Goal: Entertainment & Leisure: Consume media (video, audio)

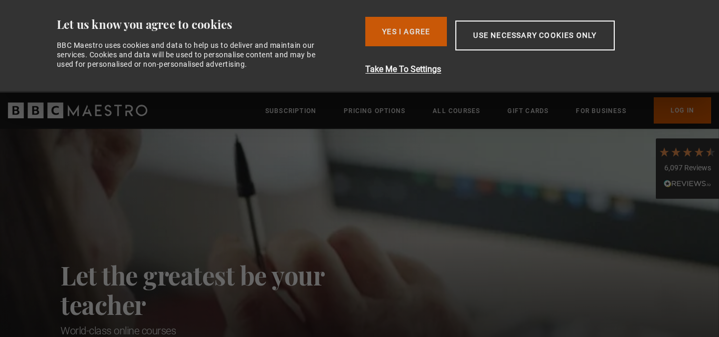
click at [423, 32] on button "Yes I Agree" at bounding box center [406, 31] width 82 height 29
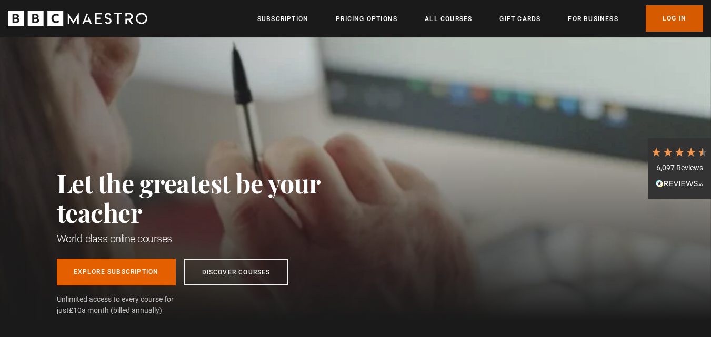
click at [681, 16] on link "Log In" at bounding box center [674, 18] width 57 height 26
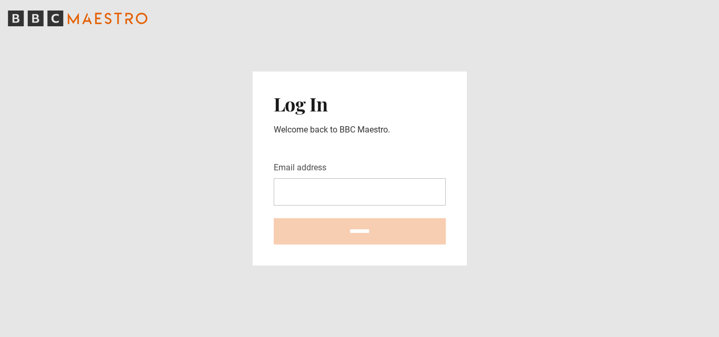
type input "**********"
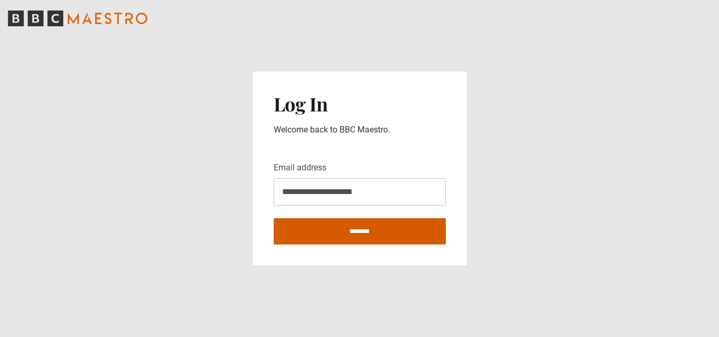
click at [379, 234] on input "********" at bounding box center [360, 231] width 172 height 26
type input "**********"
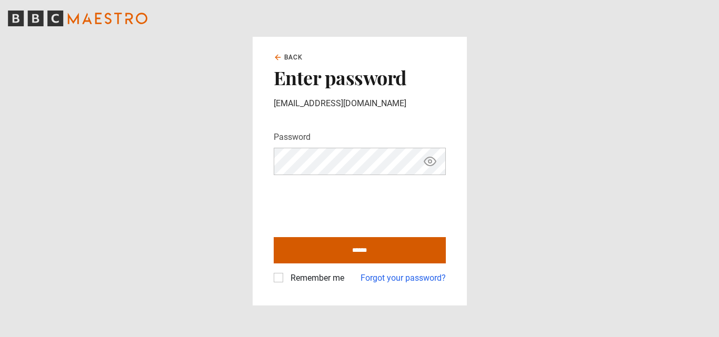
click at [325, 258] on input "******" at bounding box center [360, 250] width 172 height 26
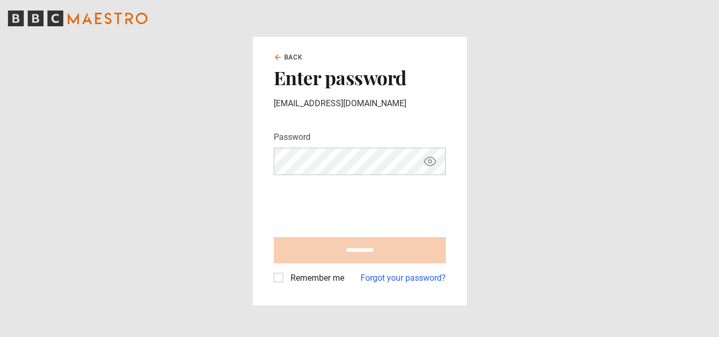
type input "**********"
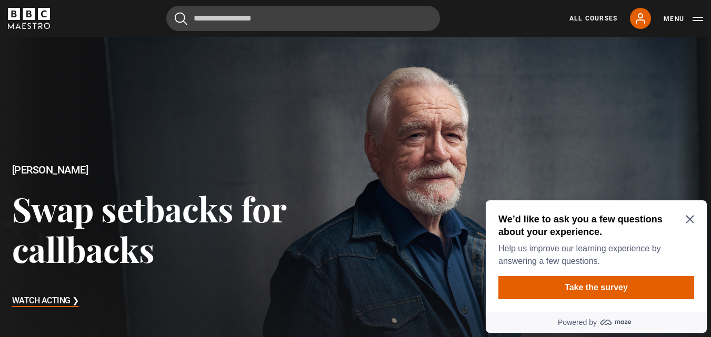
click at [691, 217] on icon "Close Maze Prompt" at bounding box center [690, 219] width 8 height 8
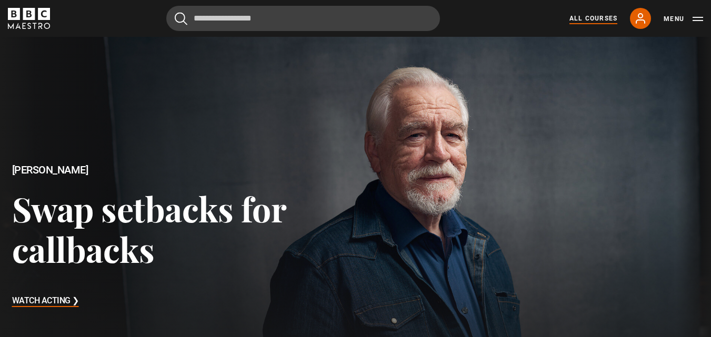
click at [601, 18] on link "All Courses" at bounding box center [594, 18] width 48 height 9
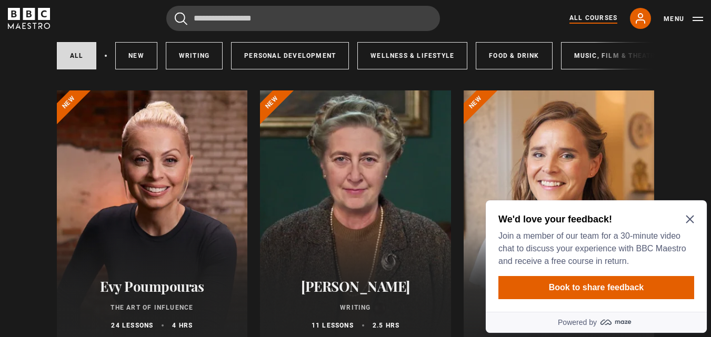
scroll to position [371, 0]
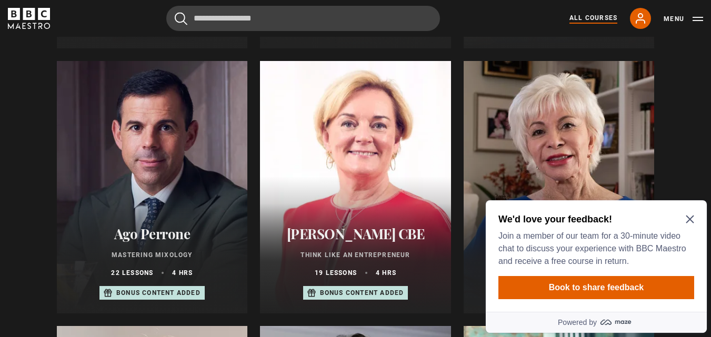
click at [690, 215] on icon "Close Maze Prompt" at bounding box center [690, 219] width 8 height 8
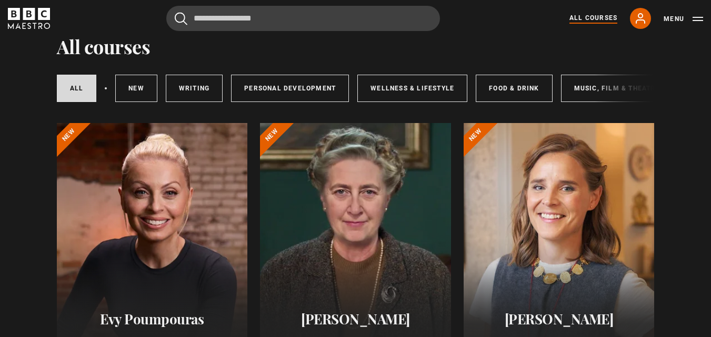
scroll to position [0, 0]
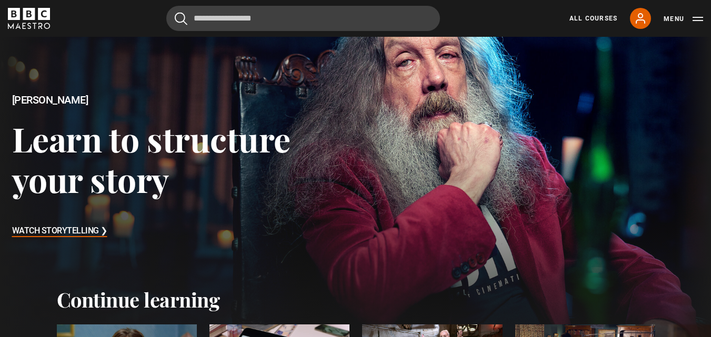
scroll to position [71, 0]
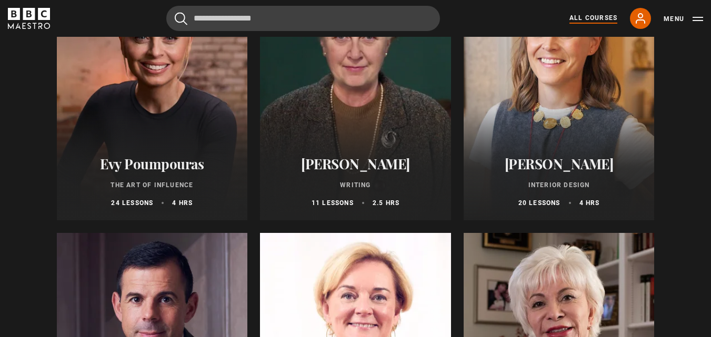
scroll to position [194, 0]
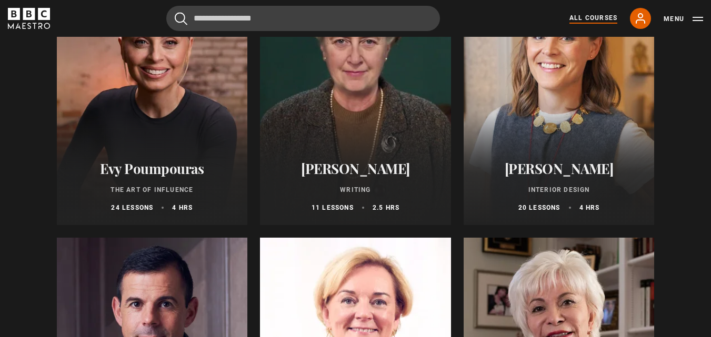
click at [617, 172] on h2 "[PERSON_NAME]" at bounding box center [559, 169] width 166 height 16
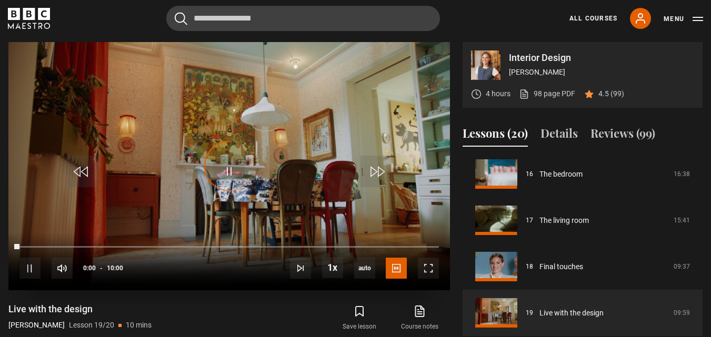
click at [225, 174] on div "Video Player is loading." at bounding box center [229, 166] width 53 height 53
click at [230, 165] on span "Video Player" at bounding box center [229, 172] width 32 height 32
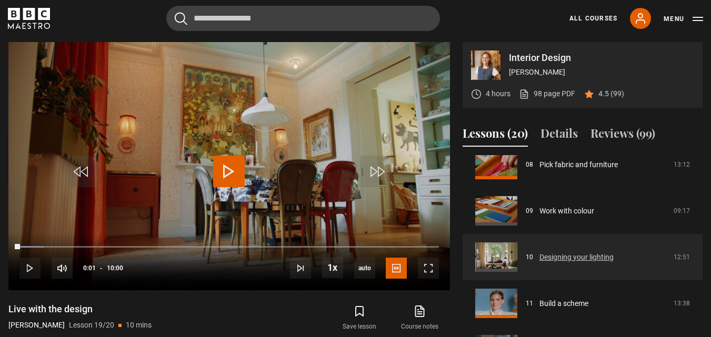
scroll to position [373, 0]
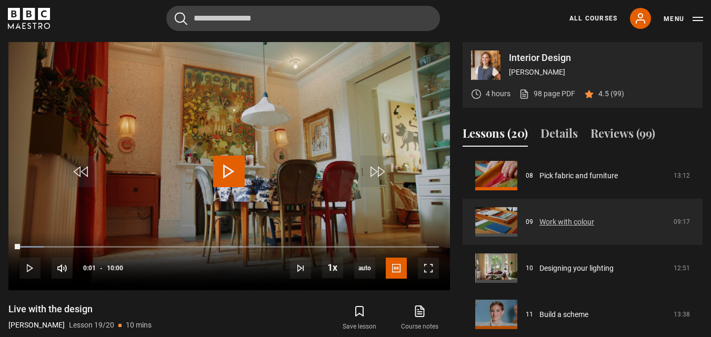
click at [594, 225] on link "Work with colour" at bounding box center [567, 222] width 55 height 11
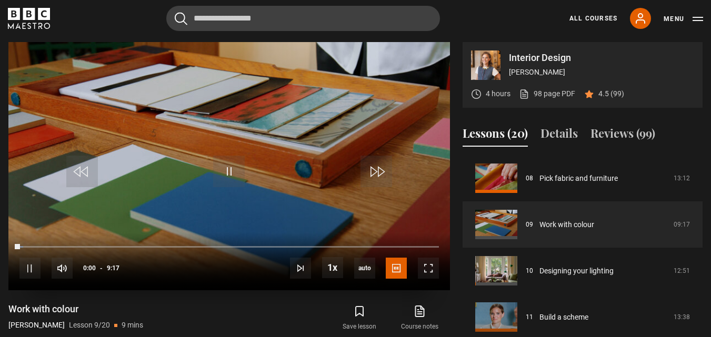
click at [197, 245] on div "10s Skip Back 10 seconds Pause 10s Skip Forward 10 seconds Loaded : 0.90% 3:02 …" at bounding box center [229, 262] width 442 height 58
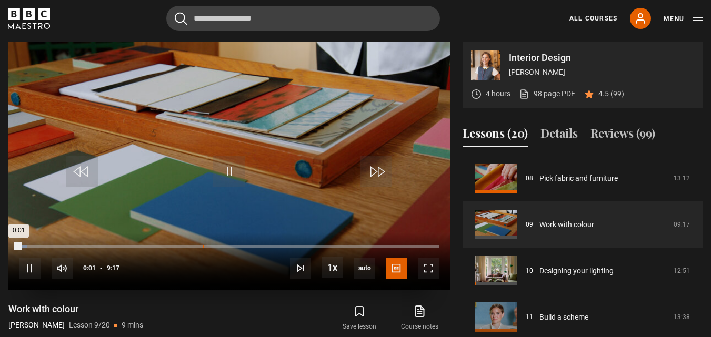
click at [204, 248] on div "Loaded : 1.80% 4:03 0:01" at bounding box center [229, 246] width 420 height 3
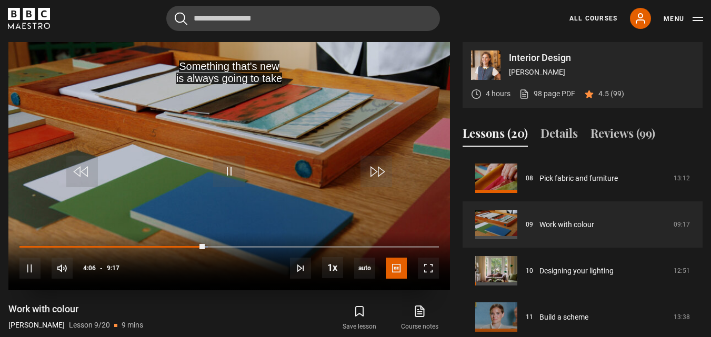
click at [251, 250] on div "10s Skip Back 10 seconds Pause 10s Skip Forward 10 seconds Loaded : 44.88% 4:54…" at bounding box center [229, 262] width 442 height 58
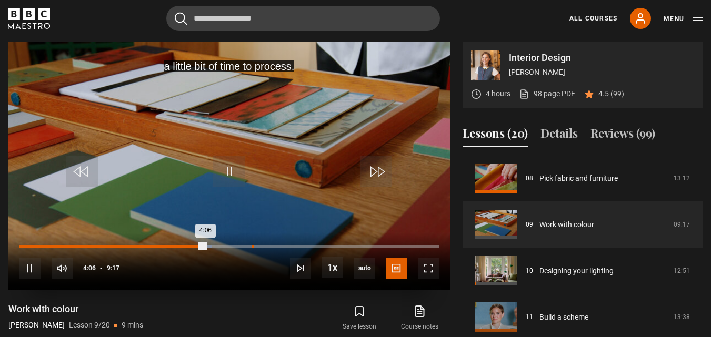
click at [252, 245] on div "Loaded : 45.78% 5:08 4:06" at bounding box center [229, 246] width 420 height 3
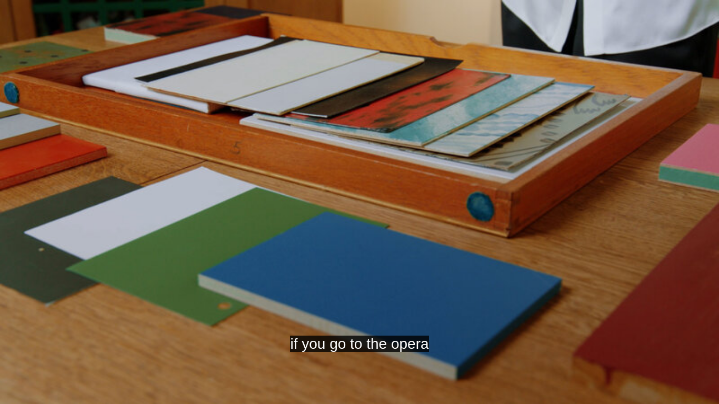
drag, startPoint x: 351, startPoint y: 238, endPoint x: 577, endPoint y: 224, distance: 226.8
click at [577, 224] on video "Video Player" at bounding box center [359, 202] width 719 height 404
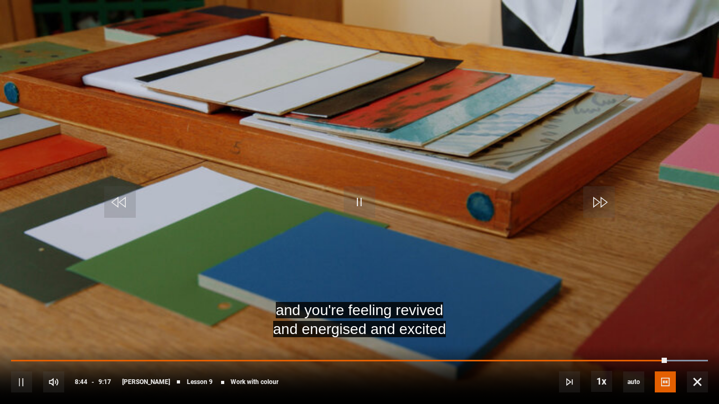
click at [460, 238] on video "Video Player" at bounding box center [359, 202] width 719 height 404
click at [546, 143] on video "Video Player" at bounding box center [359, 202] width 719 height 404
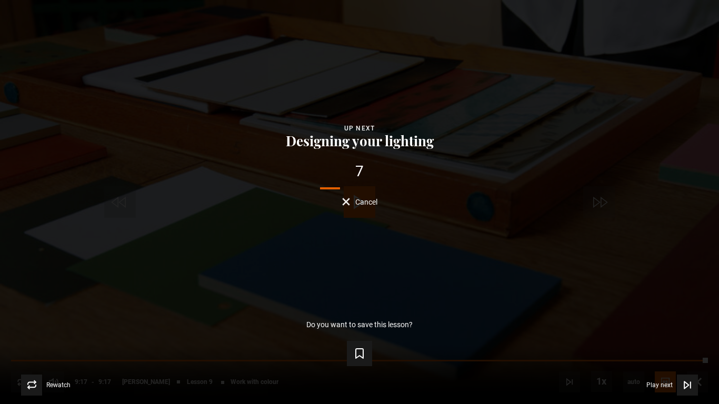
click at [363, 198] on span "Cancel" at bounding box center [366, 201] width 22 height 7
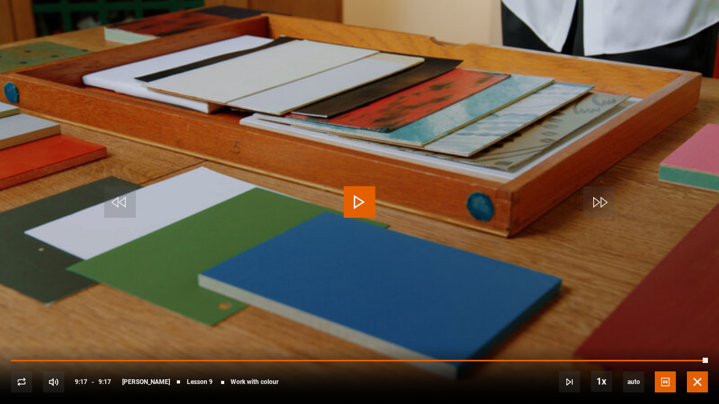
drag, startPoint x: 695, startPoint y: 383, endPoint x: 695, endPoint y: 336, distance: 46.9
click at [695, 337] on span "Video Player" at bounding box center [697, 382] width 21 height 21
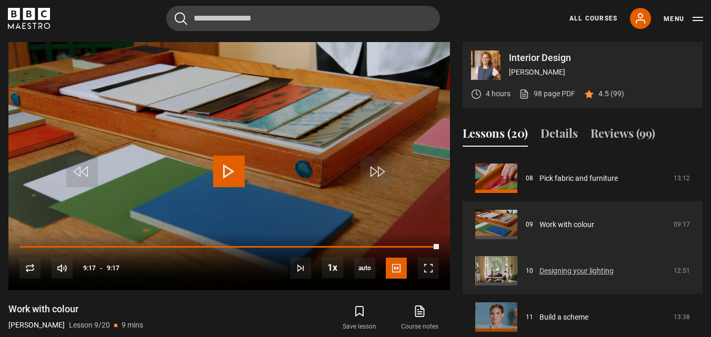
click at [614, 277] on link "Designing your lighting" at bounding box center [577, 271] width 74 height 11
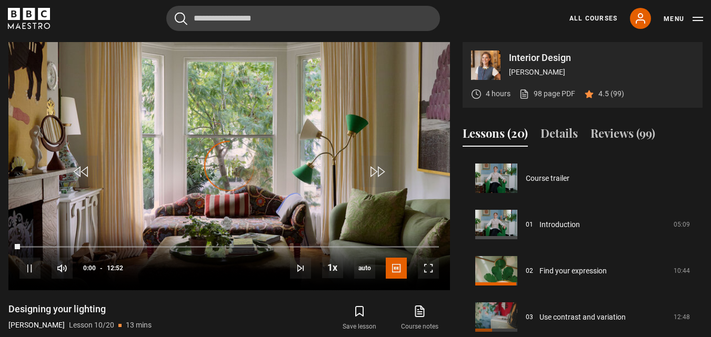
scroll to position [417, 0]
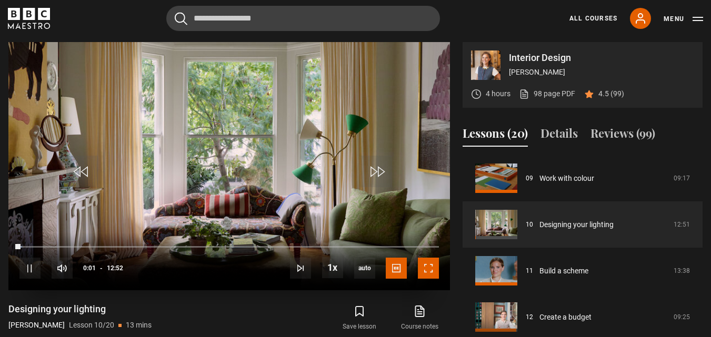
click at [429, 270] on span "Video Player" at bounding box center [428, 268] width 21 height 21
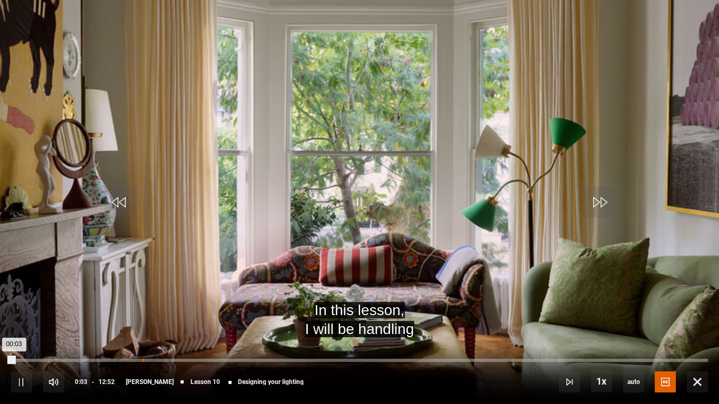
click at [144, 337] on div "02:25" at bounding box center [144, 360] width 2 height 3
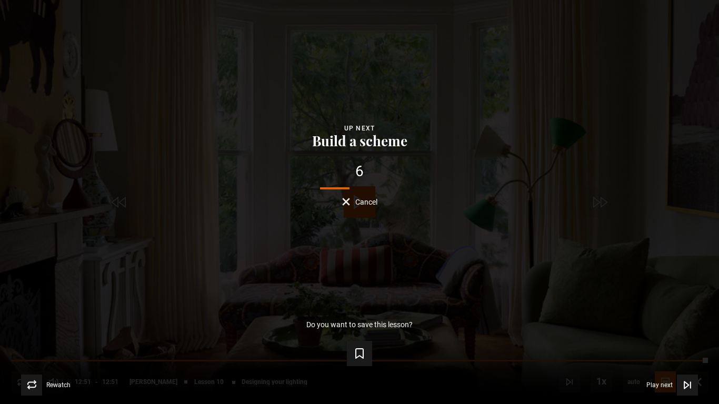
click at [346, 203] on button "Cancel" at bounding box center [359, 202] width 35 height 8
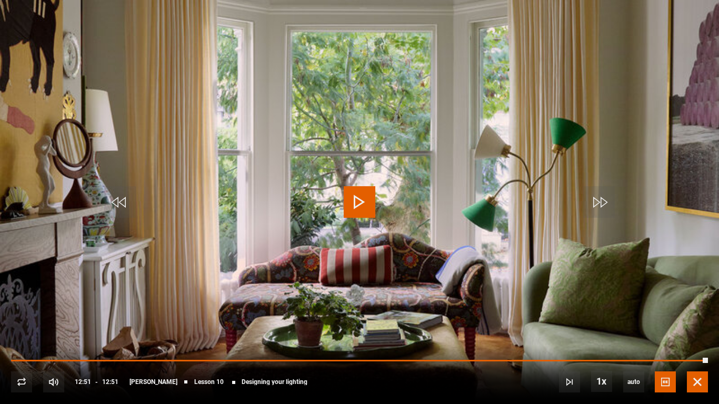
click at [699, 337] on span "Video Player" at bounding box center [697, 382] width 21 height 21
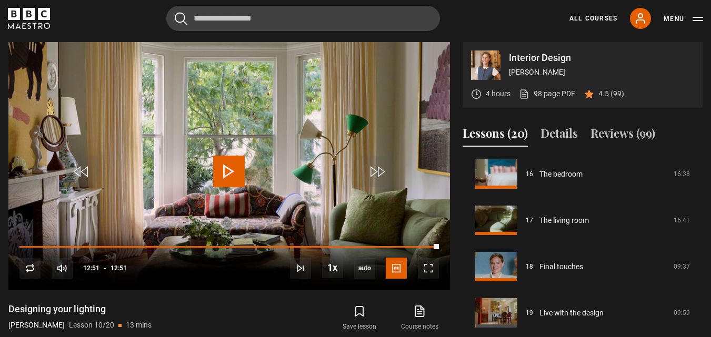
scroll to position [505, 0]
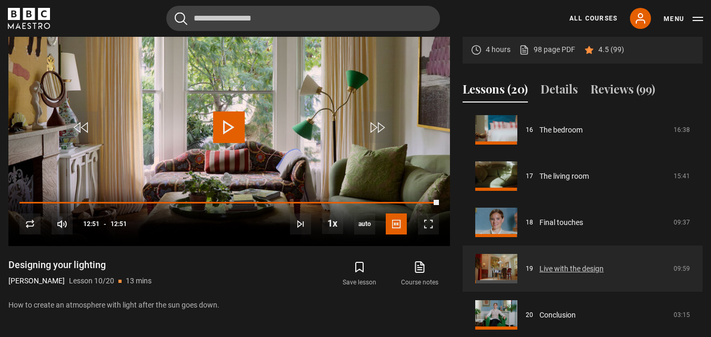
click at [540, 264] on link "Live with the design" at bounding box center [572, 269] width 64 height 11
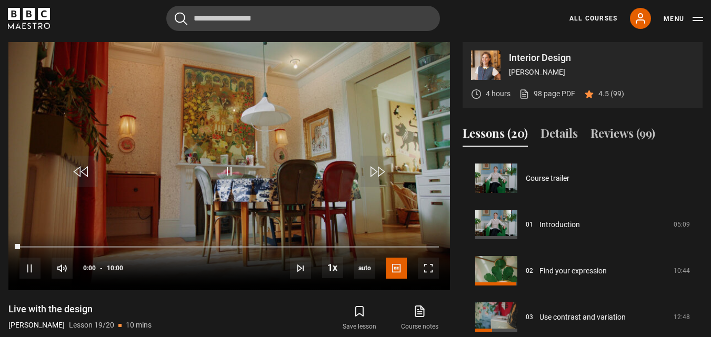
scroll to position [745, 0]
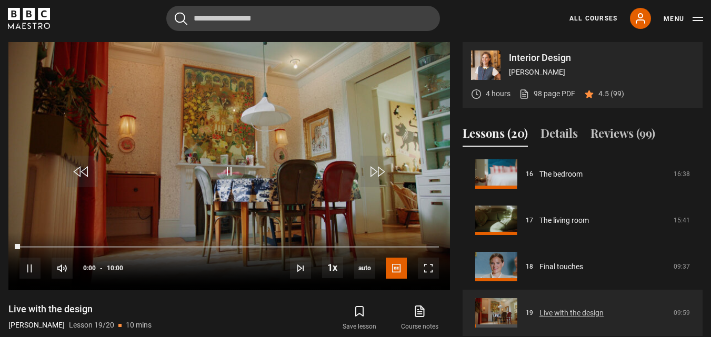
click at [540, 317] on link "Live with the design" at bounding box center [572, 313] width 64 height 11
click at [433, 265] on span "Video Player" at bounding box center [428, 268] width 21 height 21
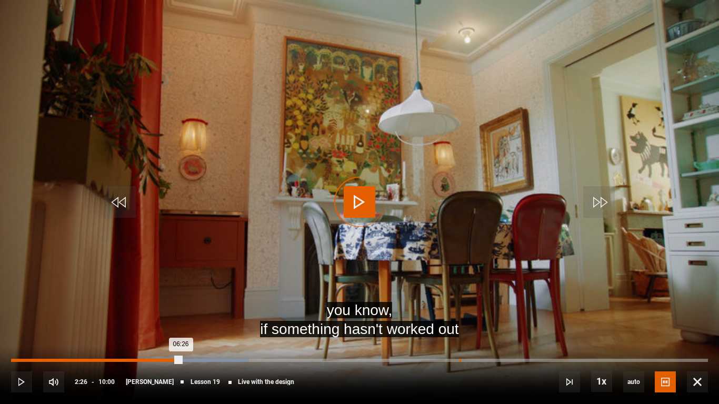
click at [460, 337] on div "Loaded : 34.17% 06:26 06:26" at bounding box center [359, 360] width 697 height 3
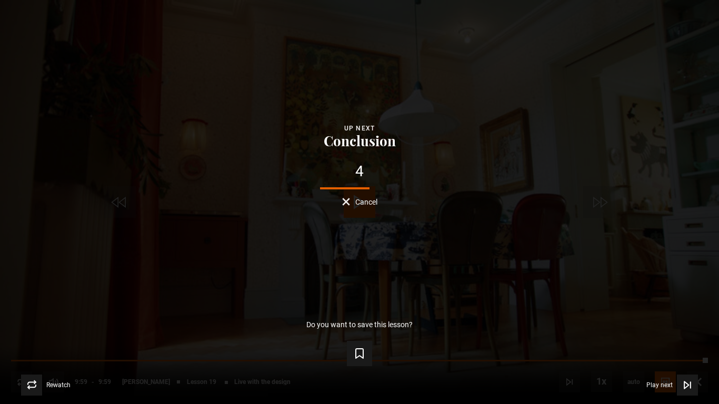
click at [370, 202] on span "Cancel" at bounding box center [366, 201] width 22 height 7
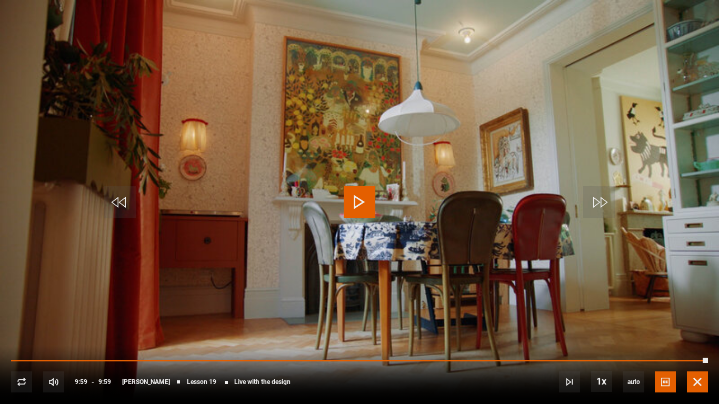
click at [700, 337] on span "Video Player" at bounding box center [697, 382] width 21 height 21
